Goal: Task Accomplishment & Management: Use online tool/utility

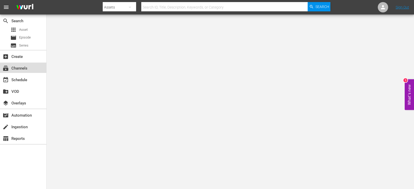
click at [26, 64] on div "subscriptions Channels" at bounding box center [23, 68] width 46 height 10
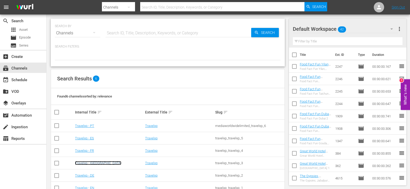
click at [85, 164] on link "Travelxp - [GEOGRAPHIC_DATA]" at bounding box center [98, 163] width 46 height 4
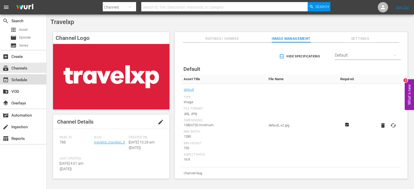
click at [30, 79] on div "event_available Schedule" at bounding box center [23, 79] width 46 height 10
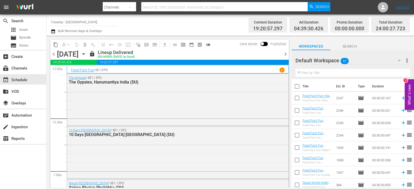
click at [86, 52] on icon "button" at bounding box center [84, 54] width 6 height 6
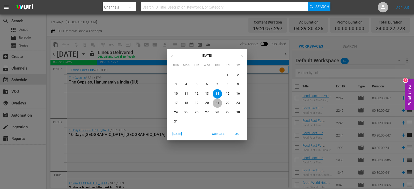
click at [216, 103] on p "21" at bounding box center [217, 103] width 4 height 4
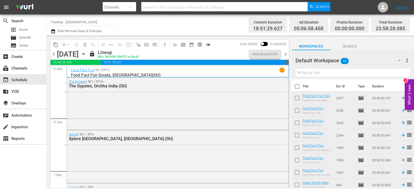
click at [284, 54] on span "chevron_right" at bounding box center [285, 54] width 6 height 6
